Goal: Book appointment/travel/reservation

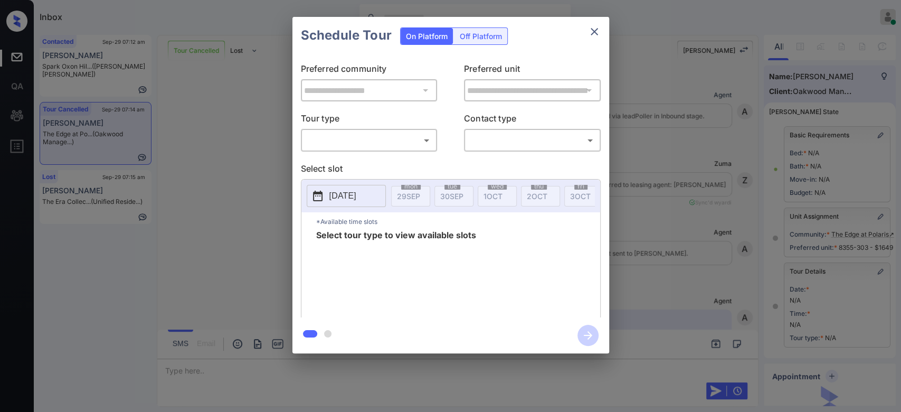
scroll to position [12312, 0]
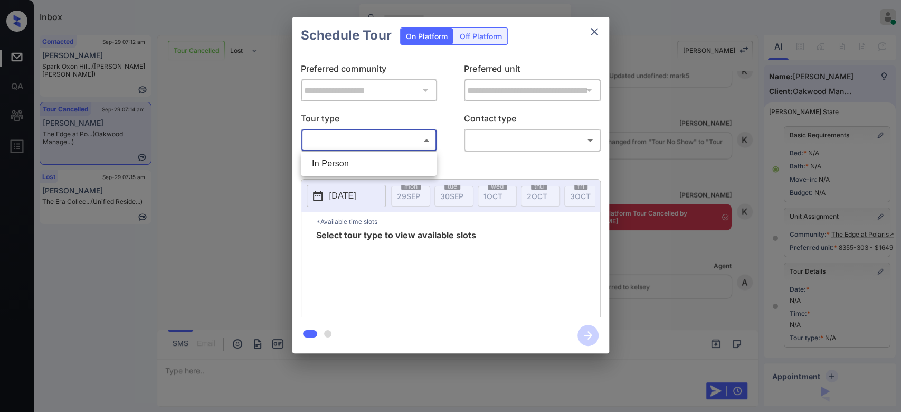
click at [403, 141] on body "Inbox Mukesh Online Set yourself offline Set yourself on break Profile Switch t…" at bounding box center [450, 206] width 901 height 412
click at [358, 166] on li "In Person" at bounding box center [368, 163] width 130 height 19
type input "********"
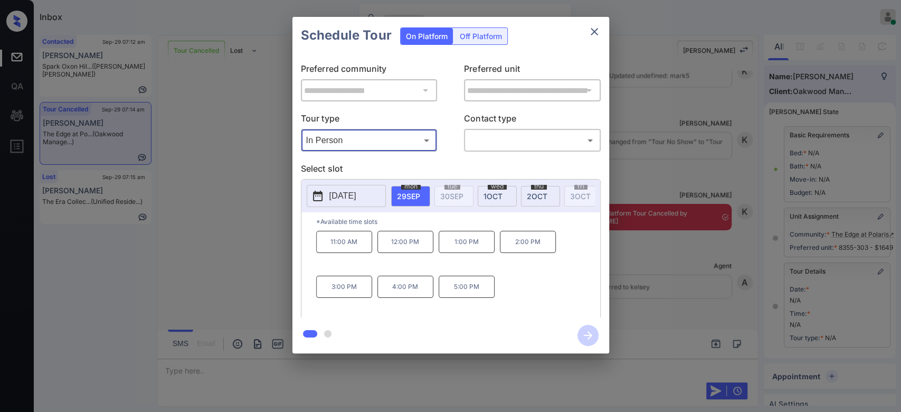
click at [599, 33] on icon "close" at bounding box center [594, 31] width 13 height 13
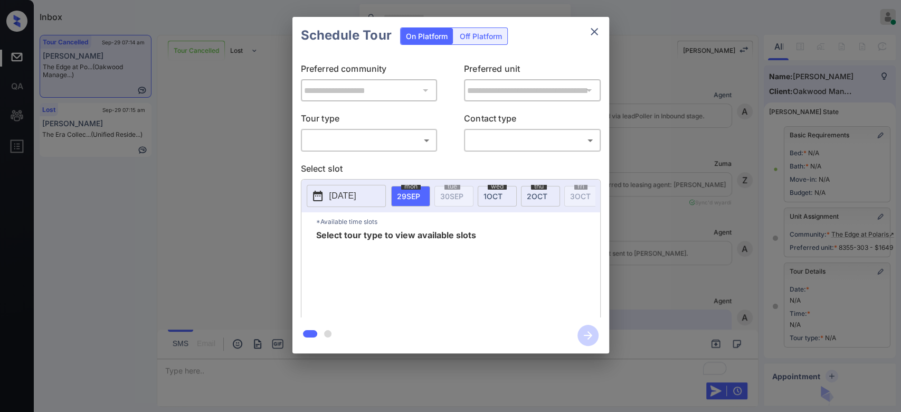
scroll to position [12056, 0]
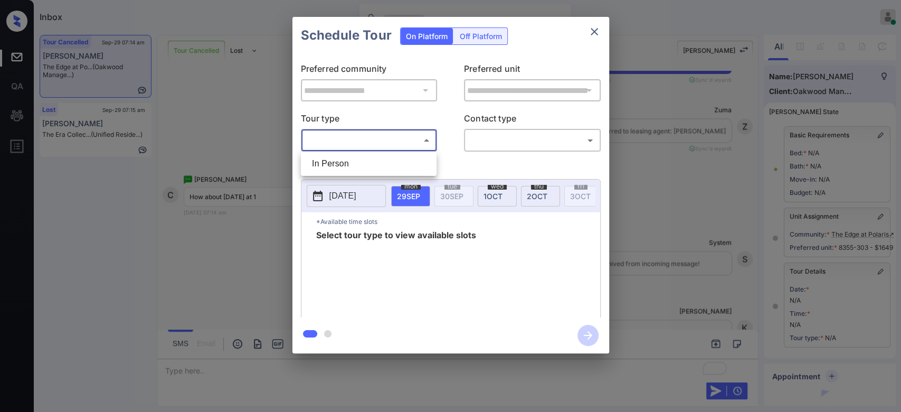
click at [376, 141] on body "Inbox Mukesh Online Set yourself offline Set yourself on break Profile Switch t…" at bounding box center [450, 206] width 901 height 412
click at [352, 167] on li "In Person" at bounding box center [368, 163] width 130 height 19
type input "********"
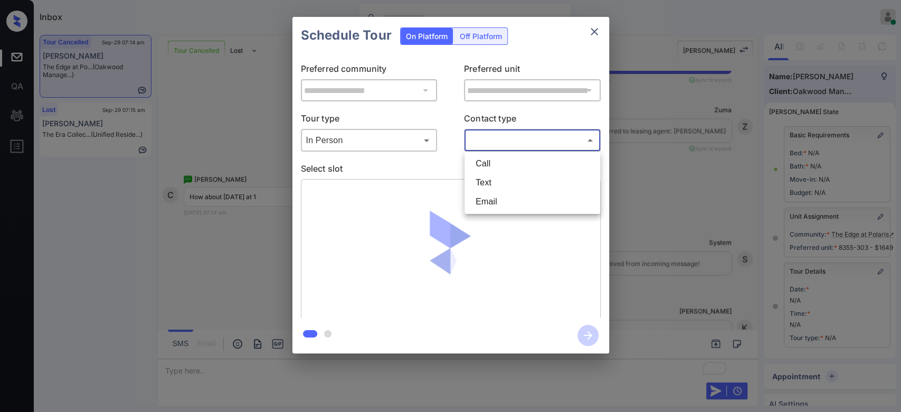
click at [499, 146] on body "Inbox Mukesh Online Set yourself offline Set yourself on break Profile Switch t…" at bounding box center [450, 206] width 901 height 412
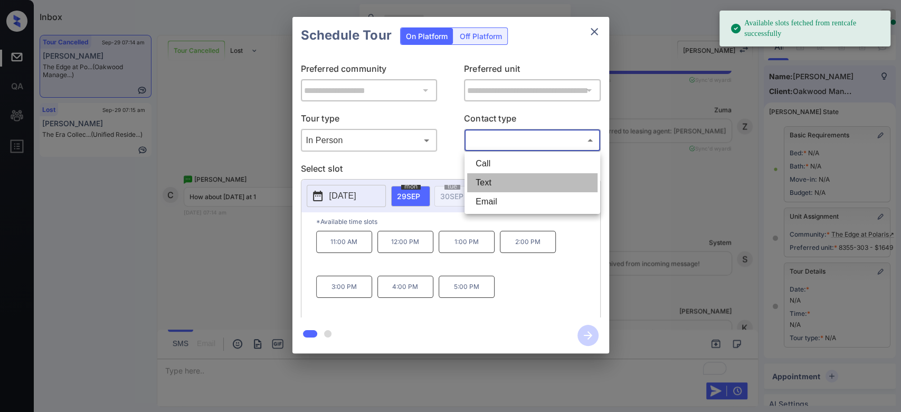
click at [491, 180] on li "Text" at bounding box center [532, 182] width 130 height 19
type input "****"
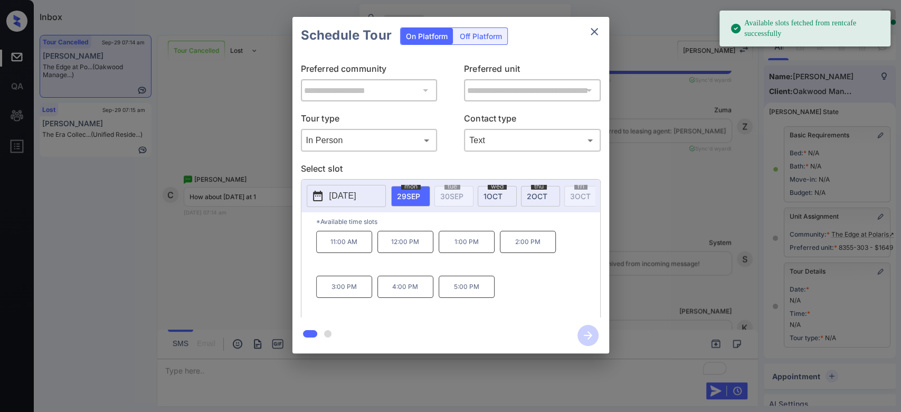
click at [554, 40] on div "Schedule Tour On Platform Off Platform" at bounding box center [450, 35] width 317 height 37
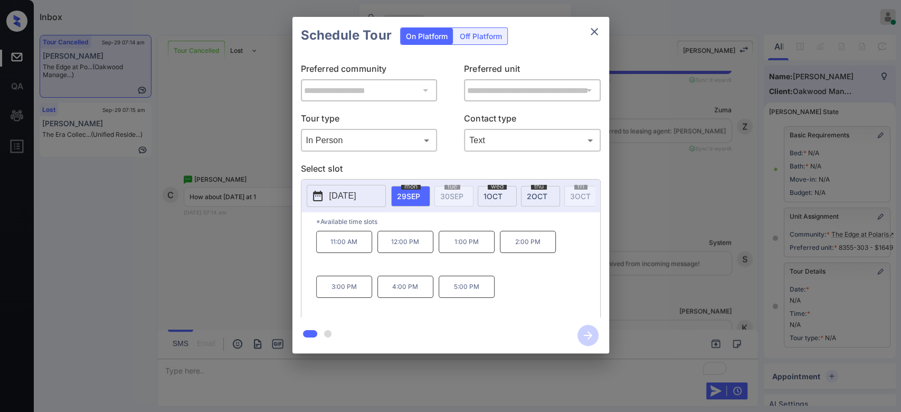
click at [473, 250] on p "1:00 PM" at bounding box center [466, 242] width 56 height 22
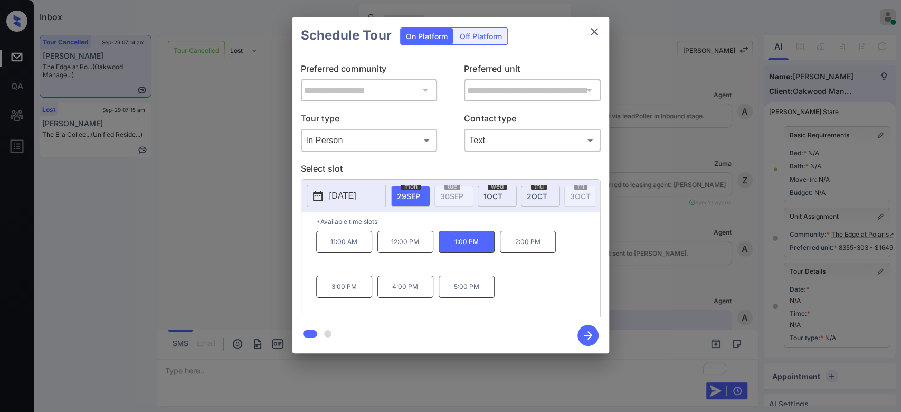
scroll to position [0, 0]
click at [590, 331] on icon "button" at bounding box center [587, 335] width 21 height 21
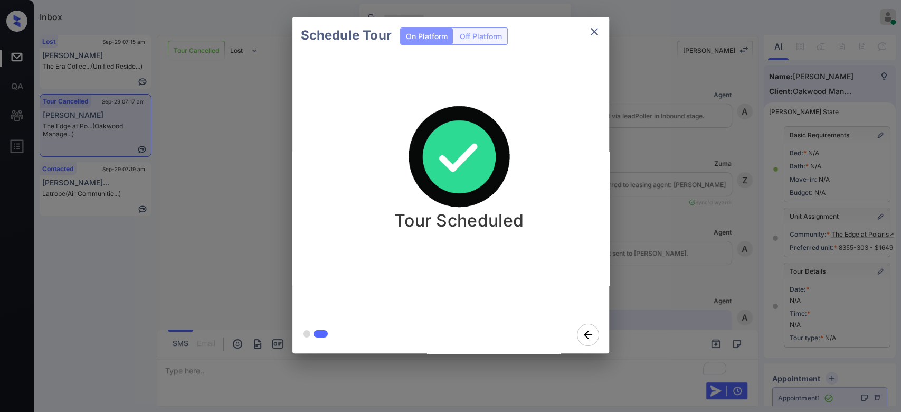
click at [644, 213] on div "Schedule Tour On Platform Off Platform Tour Scheduled" at bounding box center [450, 185] width 901 height 370
